Goal: Information Seeking & Learning: Learn about a topic

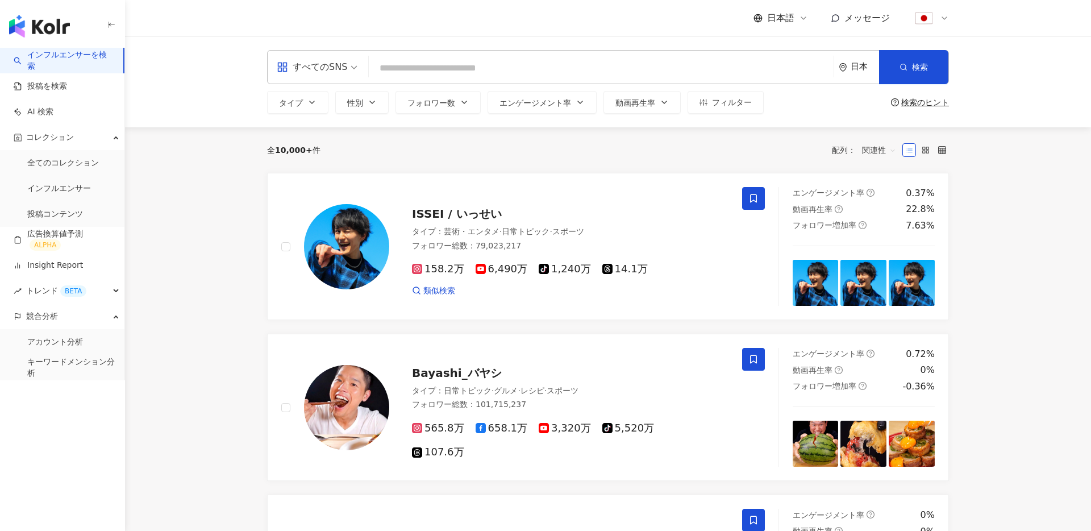
click at [162, 85] on div "すべてのSNS 日本 検索 タイプ 性別 フォロワー数 エンゲージメント率 動画再生率 フィルター 検索のヒント" at bounding box center [608, 81] width 966 height 91
drag, startPoint x: 181, startPoint y: 97, endPoint x: 214, endPoint y: 97, distance: 33.0
click at [214, 97] on div "すべてのSNS 日本 検索 タイプ 性別 フォロワー数 エンゲージメント率 動画再生率 フィルター 検索のヒント" at bounding box center [608, 81] width 966 height 91
drag, startPoint x: 157, startPoint y: 122, endPoint x: 206, endPoint y: 121, distance: 48.9
click at [206, 121] on div "すべてのSNS 日本 検索 タイプ 性別 フォロワー数 エンゲージメント率 動画再生率 フィルター 検索のヒント" at bounding box center [608, 81] width 966 height 91
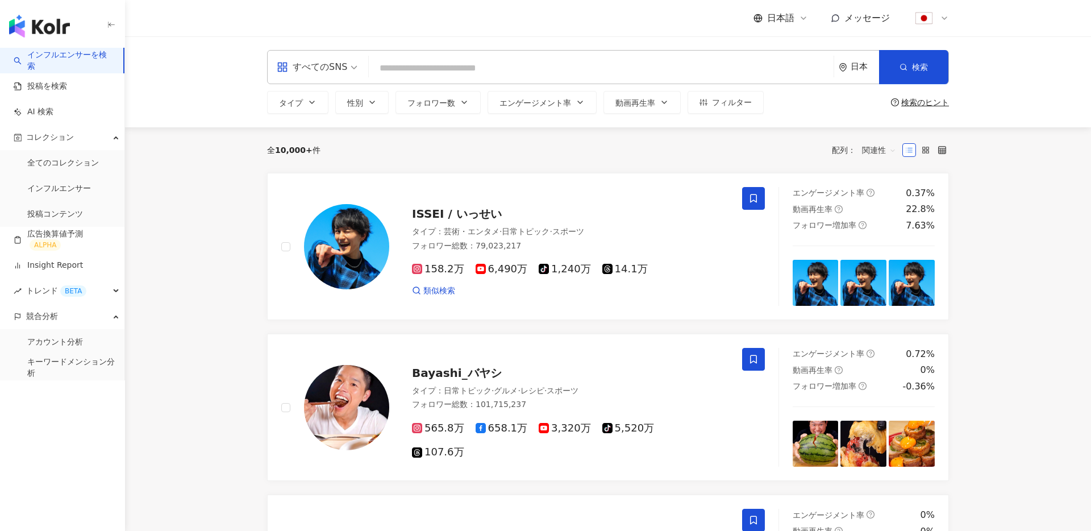
drag, startPoint x: 271, startPoint y: 153, endPoint x: 337, endPoint y: 154, distance: 66.5
click at [337, 154] on div "全 10,000+ 件 配列： 関連性" at bounding box center [608, 150] width 682 height 18
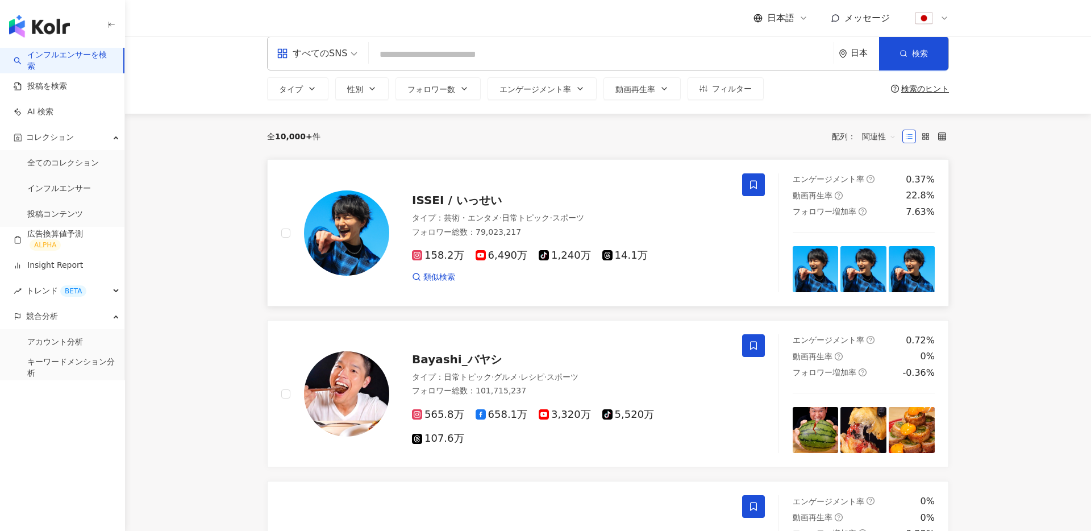
scroll to position [16, 0]
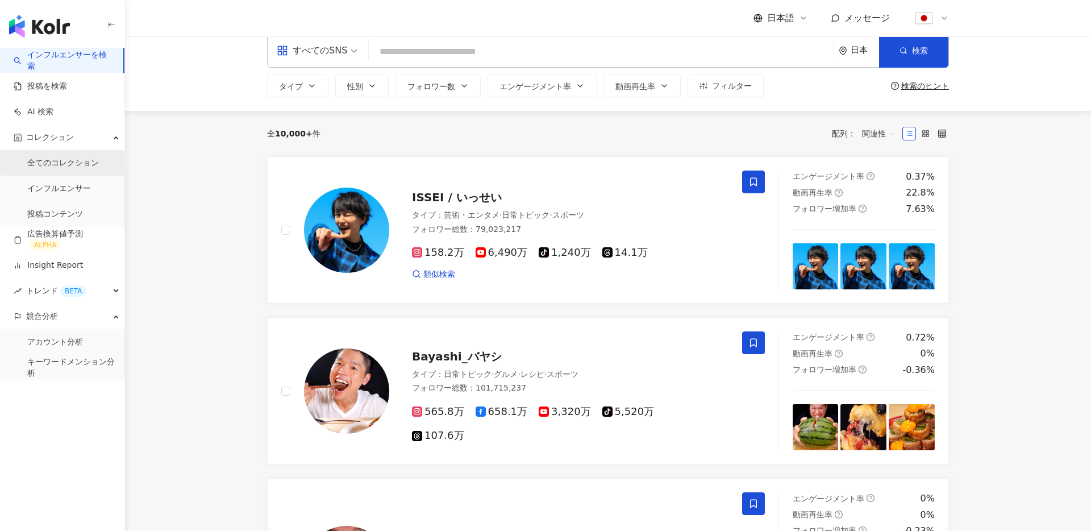
click at [83, 159] on link "全てのコレクション" at bounding box center [63, 162] width 72 height 11
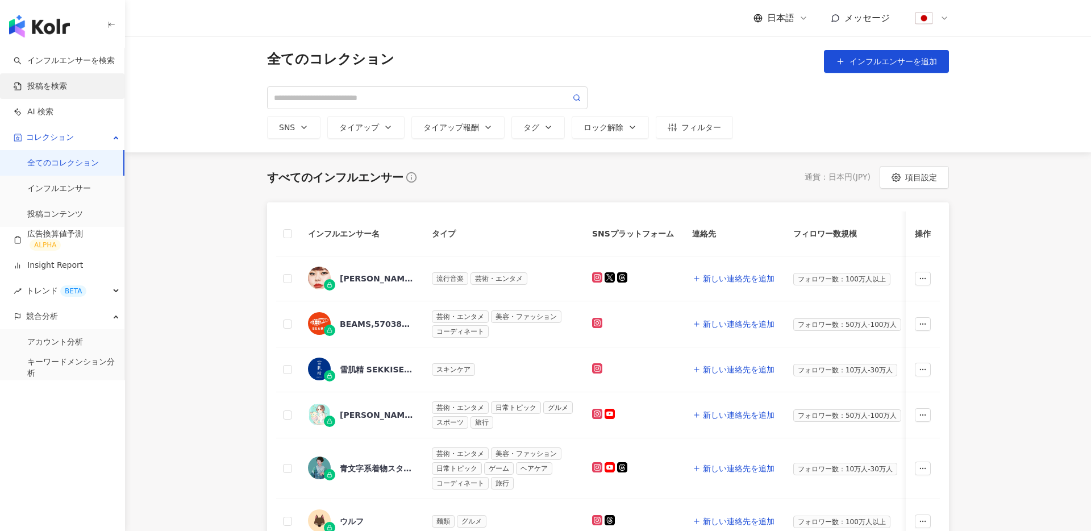
click at [56, 81] on link "投稿を検索" at bounding box center [40, 86] width 53 height 11
click at [60, 64] on link "インフルエンサーを検索" at bounding box center [64, 60] width 101 height 11
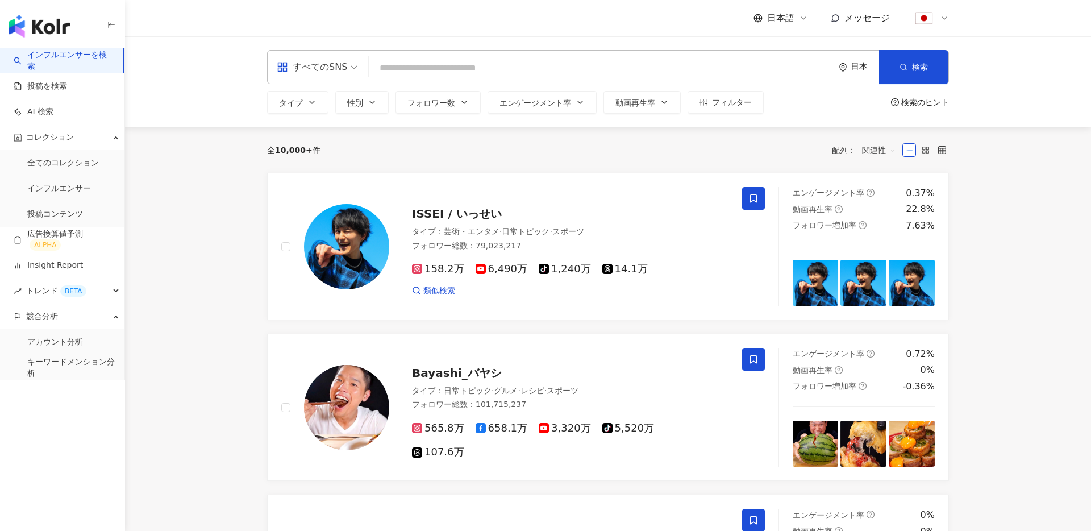
drag, startPoint x: 268, startPoint y: 149, endPoint x: 322, endPoint y: 147, distance: 54.0
click at [322, 147] on div "全 10,000+ 件 配列： 関連性" at bounding box center [608, 150] width 682 height 18
click at [64, 159] on link "全てのコレクション" at bounding box center [63, 162] width 72 height 11
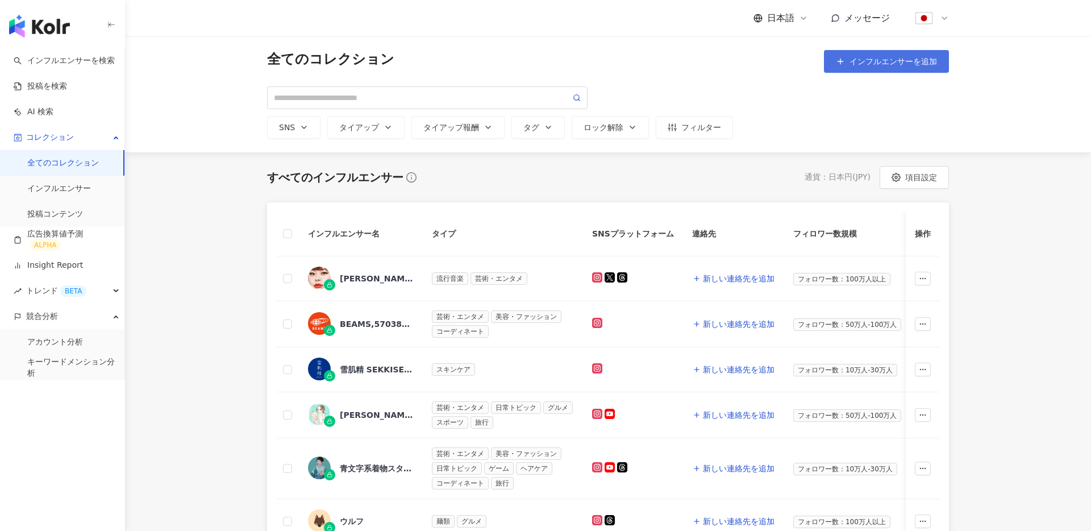
click at [888, 69] on button "インフルエンサーを追加" at bounding box center [886, 61] width 125 height 23
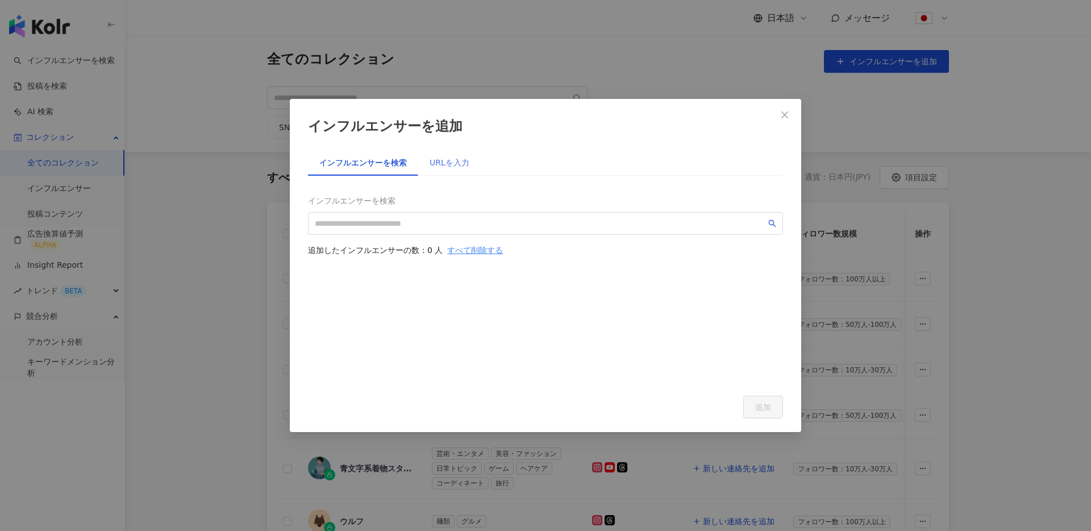
click at [446, 171] on div "URLを入力" at bounding box center [449, 162] width 62 height 26
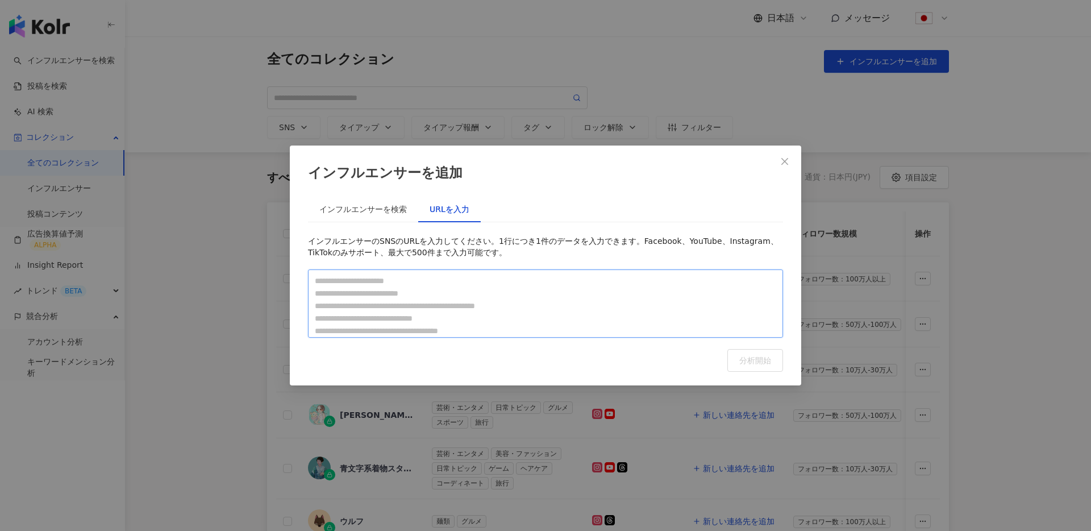
click at [331, 285] on textarea at bounding box center [545, 303] width 475 height 68
click at [359, 204] on div "インフルエンサーを検索" at bounding box center [362, 209] width 87 height 12
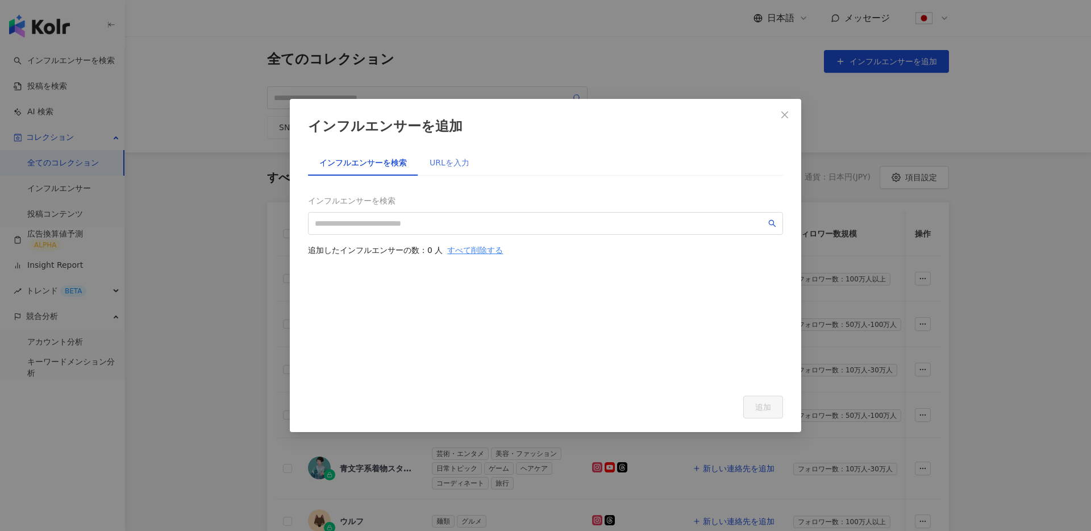
click at [442, 153] on div "URLを入力" at bounding box center [449, 162] width 62 height 26
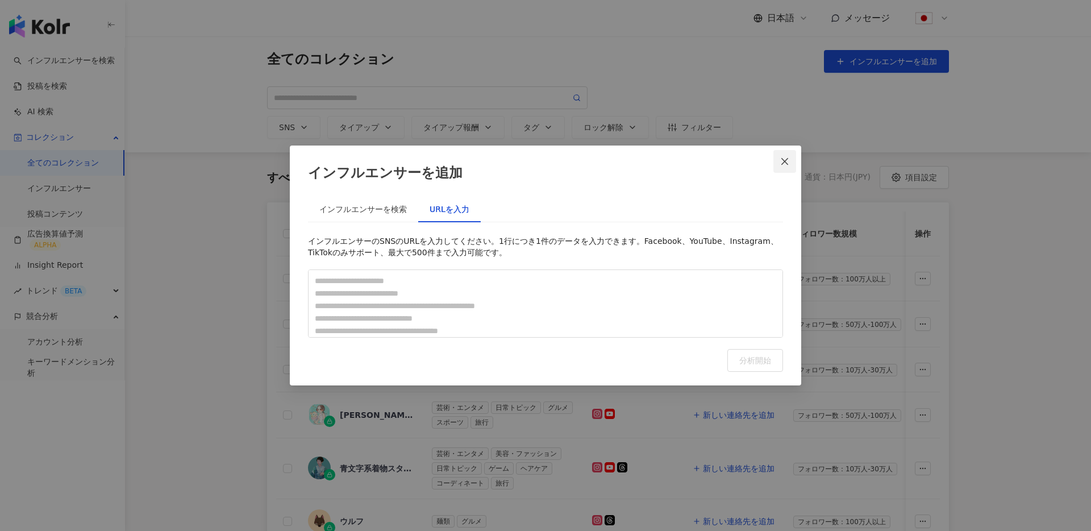
click at [780, 161] on icon "close" at bounding box center [784, 161] width 9 height 9
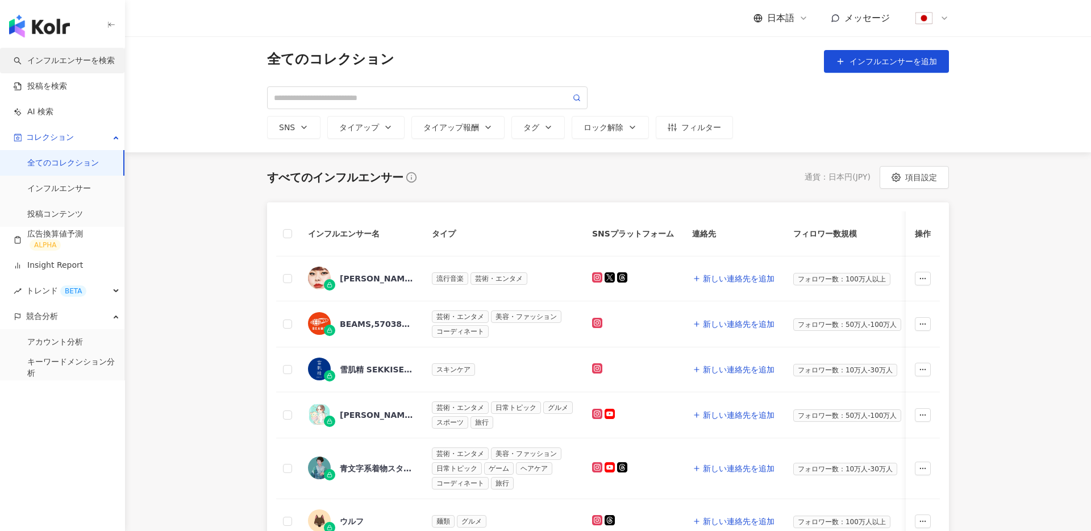
click at [77, 55] on link "インフルエンサーを検索" at bounding box center [64, 60] width 101 height 11
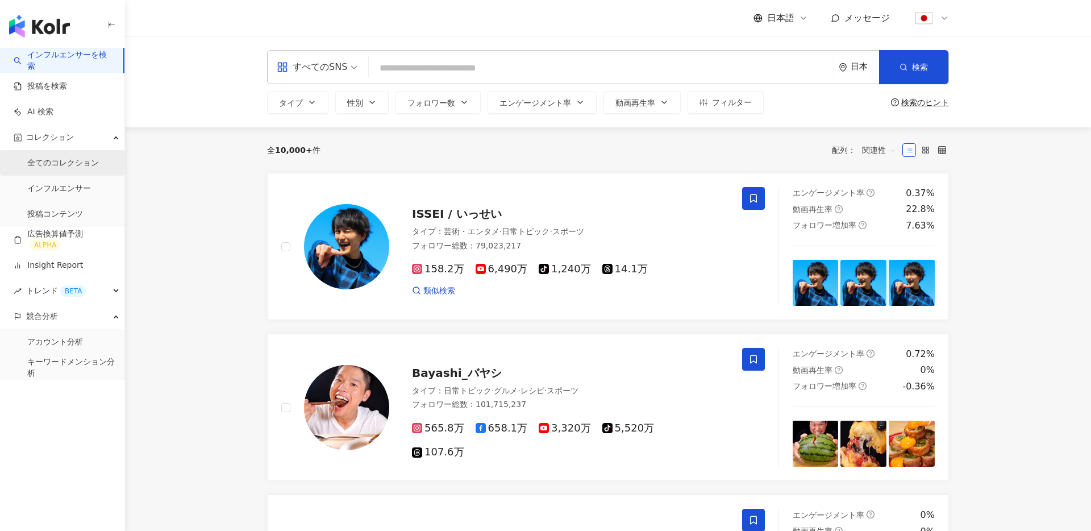
click at [50, 163] on link "全てのコレクション" at bounding box center [63, 162] width 72 height 11
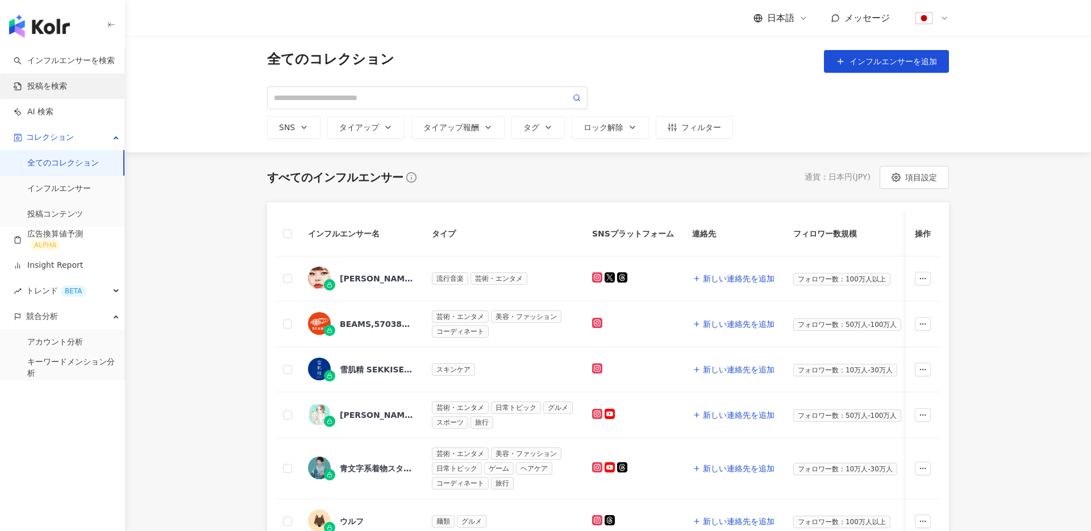
click at [66, 81] on link "投稿を検索" at bounding box center [40, 86] width 53 height 11
